Goal: Navigation & Orientation: Find specific page/section

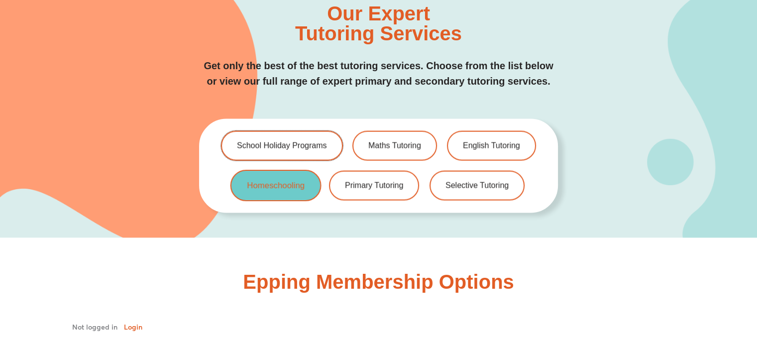
scroll to position [2041, 0]
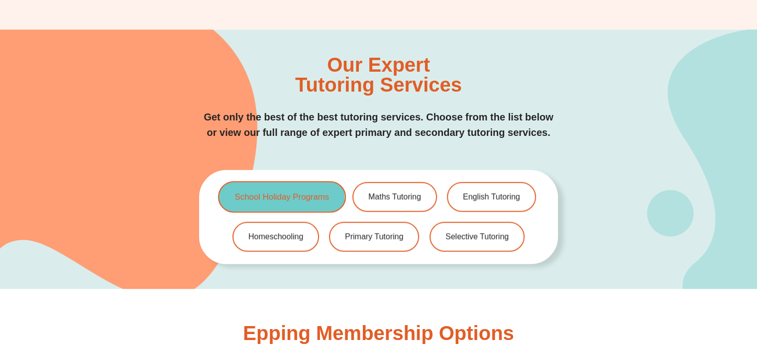
click at [288, 193] on span "School Holiday Programs" at bounding box center [281, 197] width 95 height 8
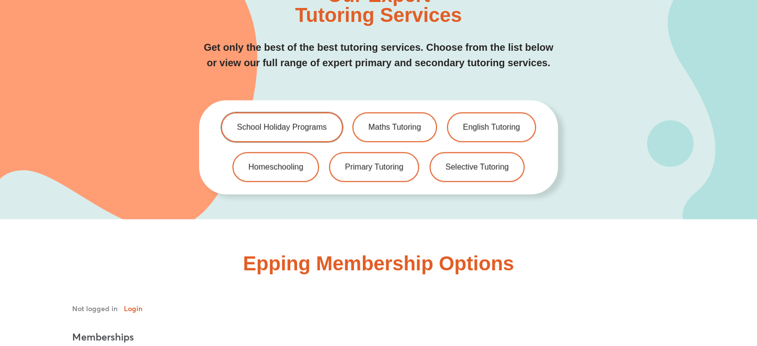
scroll to position [1991, 0]
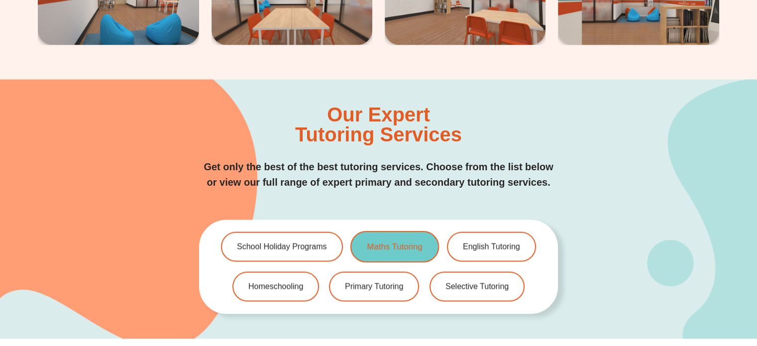
click at [404, 243] on span "Maths Tutoring" at bounding box center [394, 247] width 55 height 8
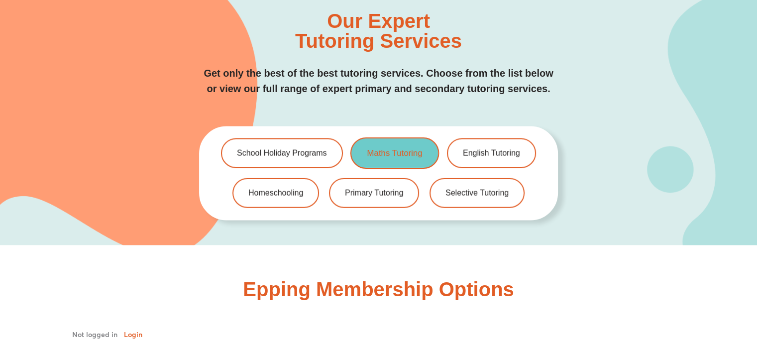
scroll to position [2091, 0]
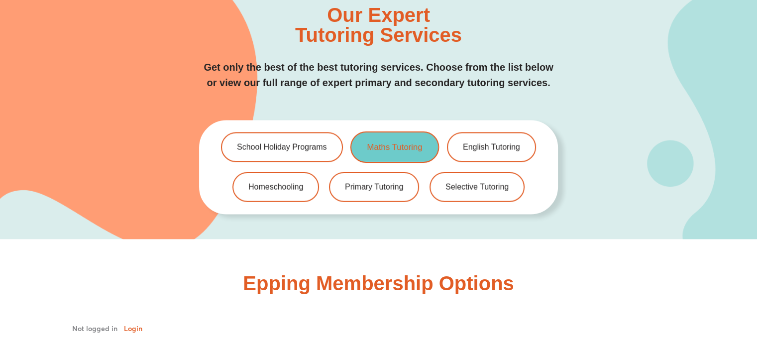
click at [403, 143] on span "Maths Tutoring" at bounding box center [394, 147] width 55 height 8
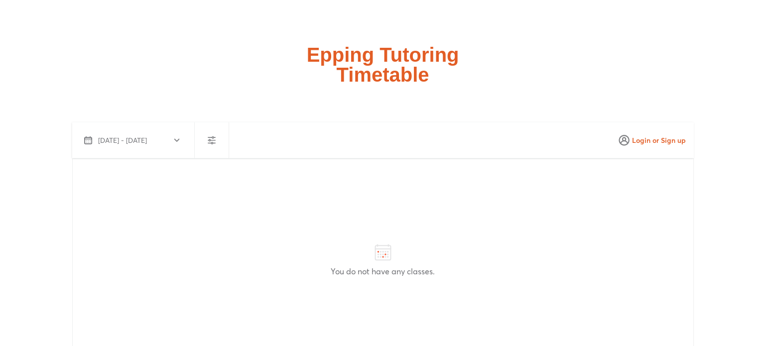
scroll to position [2589, 0]
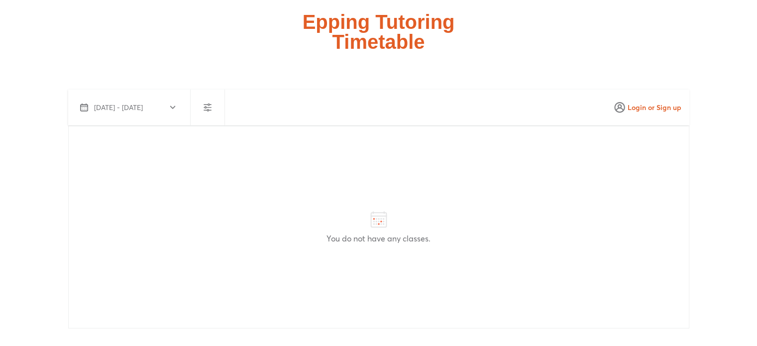
click at [171, 104] on icon "button" at bounding box center [173, 108] width 8 height 8
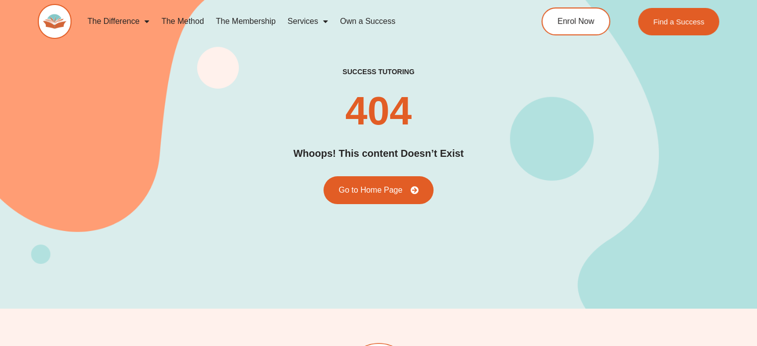
click at [350, 18] on link "Own a Success" at bounding box center [367, 21] width 67 height 23
